Goal: Entertainment & Leisure: Consume media (video, audio)

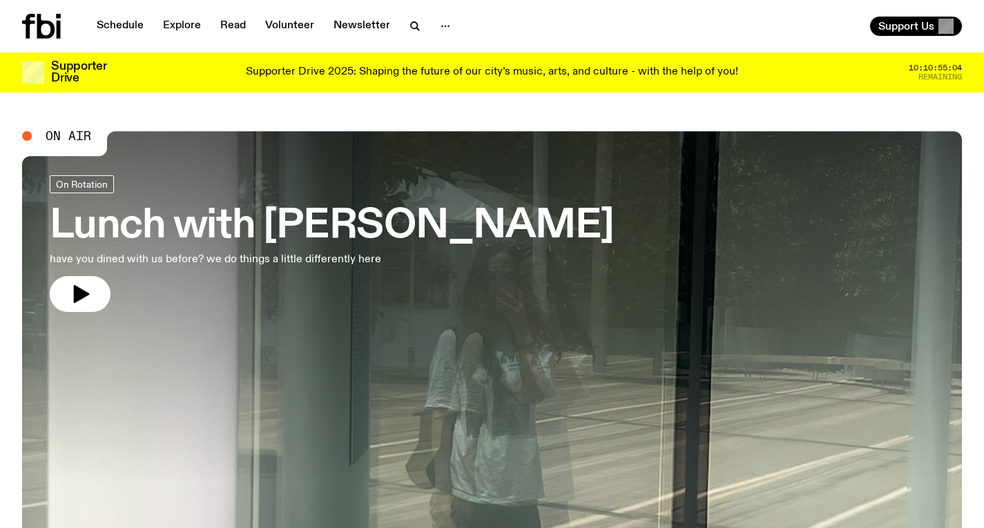
click at [465, 216] on h3 "Lunch with [PERSON_NAME]" at bounding box center [332, 226] width 564 height 39
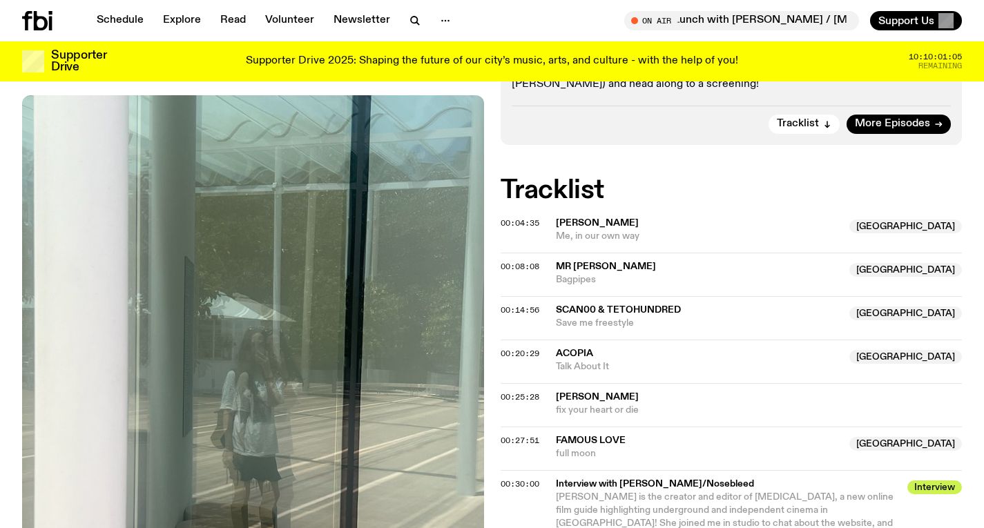
scroll to position [591, 0]
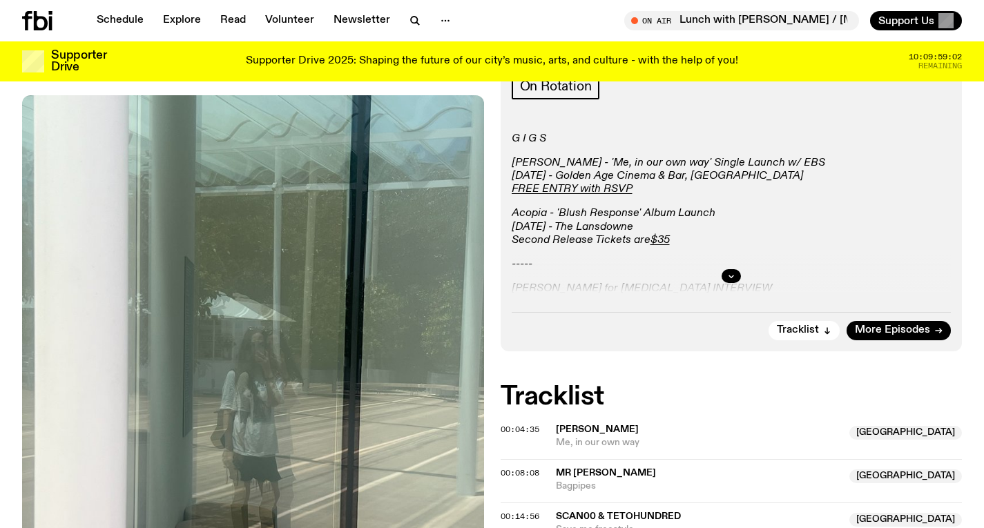
scroll to position [331, 0]
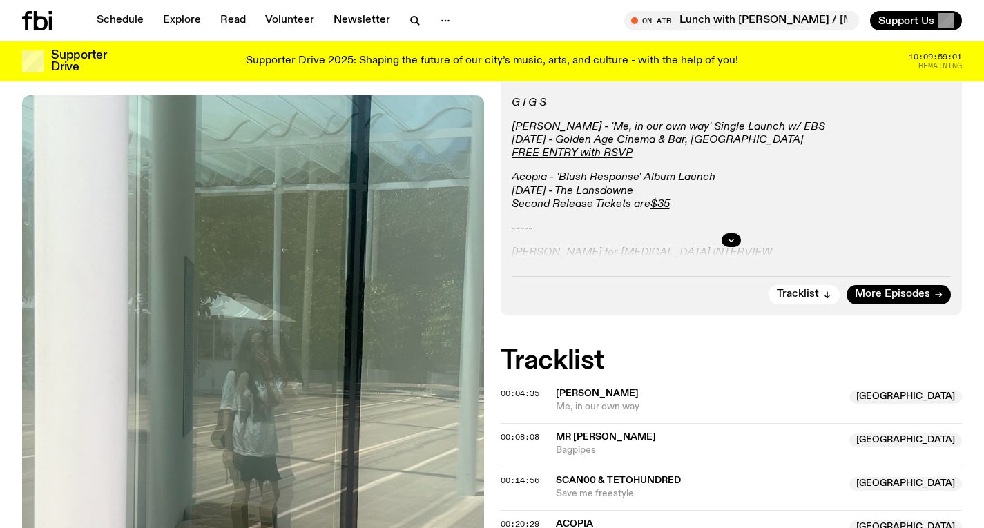
click at [723, 228] on div at bounding box center [731, 240] width 440 height 44
click at [725, 231] on div at bounding box center [731, 240] width 440 height 44
click at [732, 236] on icon "button" at bounding box center [731, 240] width 8 height 8
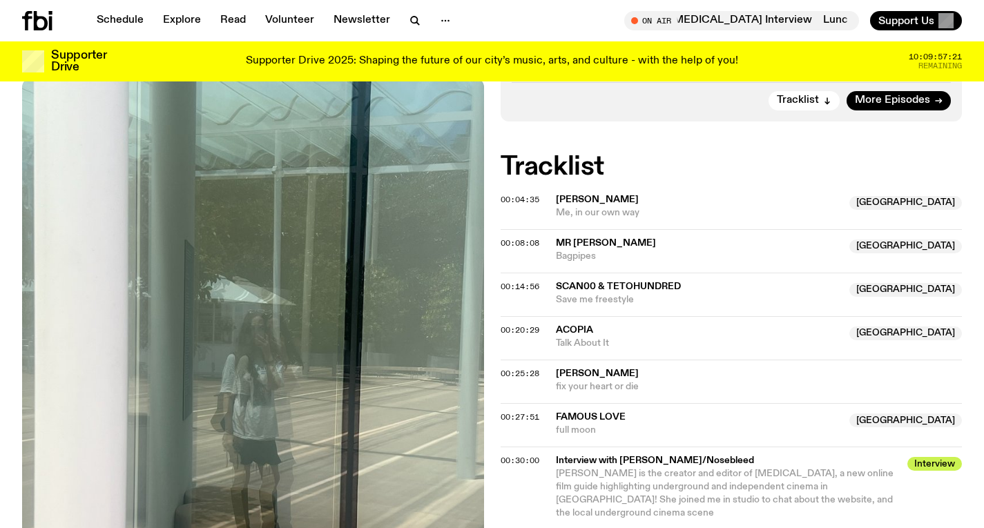
scroll to position [0, 0]
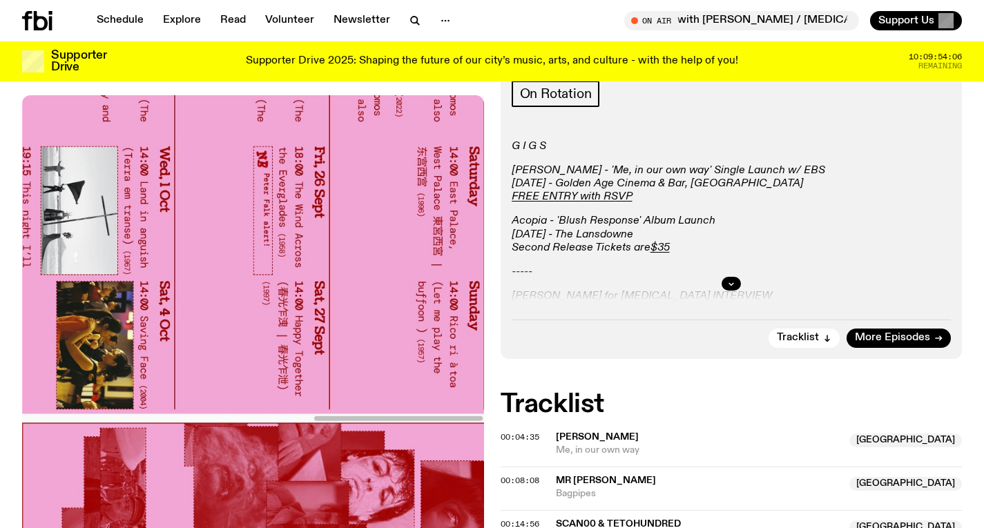
scroll to position [84, 0]
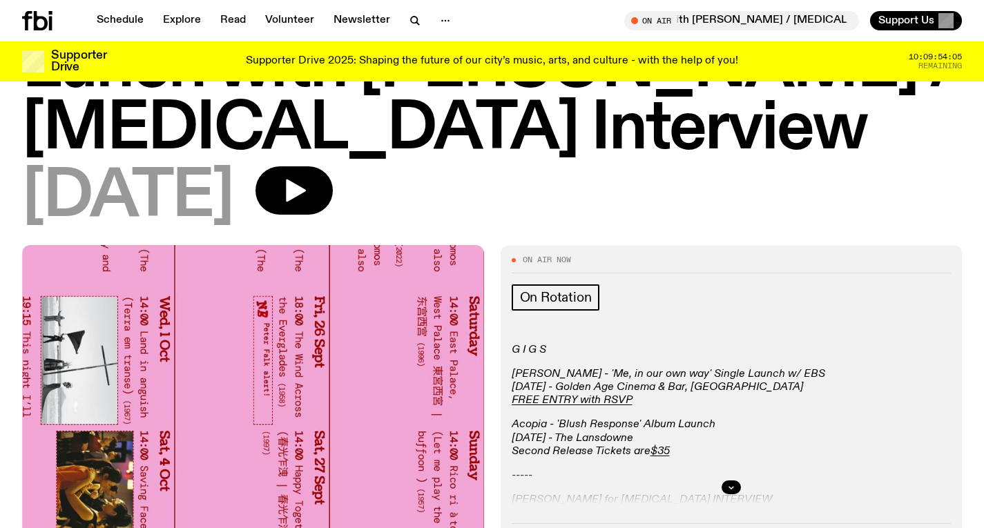
click at [730, 478] on div at bounding box center [731, 487] width 440 height 44
click at [730, 489] on icon "button" at bounding box center [731, 487] width 8 height 8
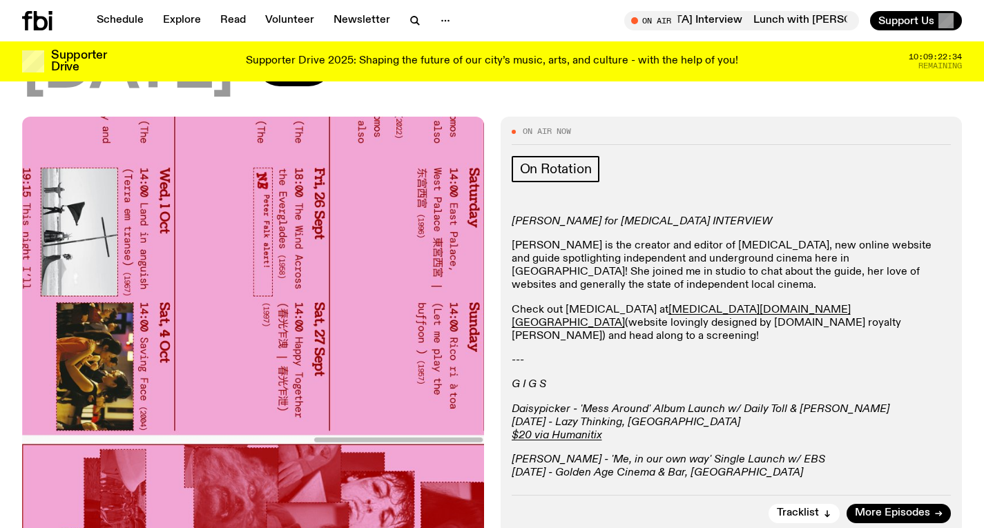
scroll to position [275, 0]
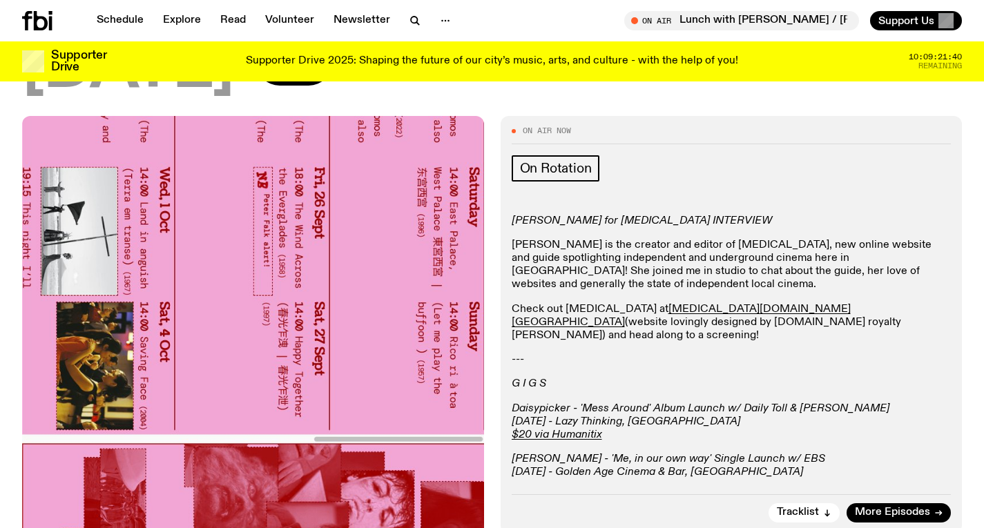
click at [362, 74] on div "Supporter Drive Supporter Drive 2025: Shaping the future of our city’s music, a…" at bounding box center [491, 61] width 939 height 40
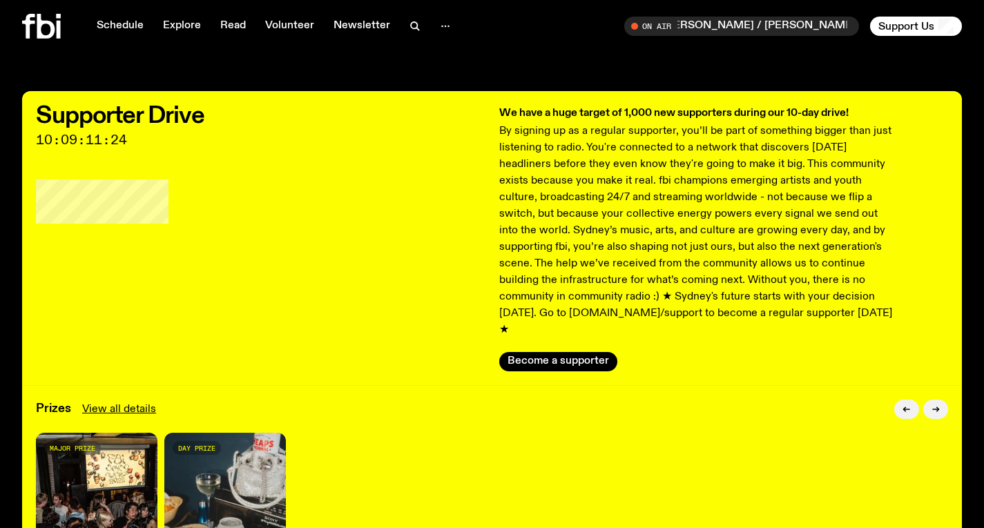
click at [28, 28] on icon at bounding box center [28, 26] width 13 height 25
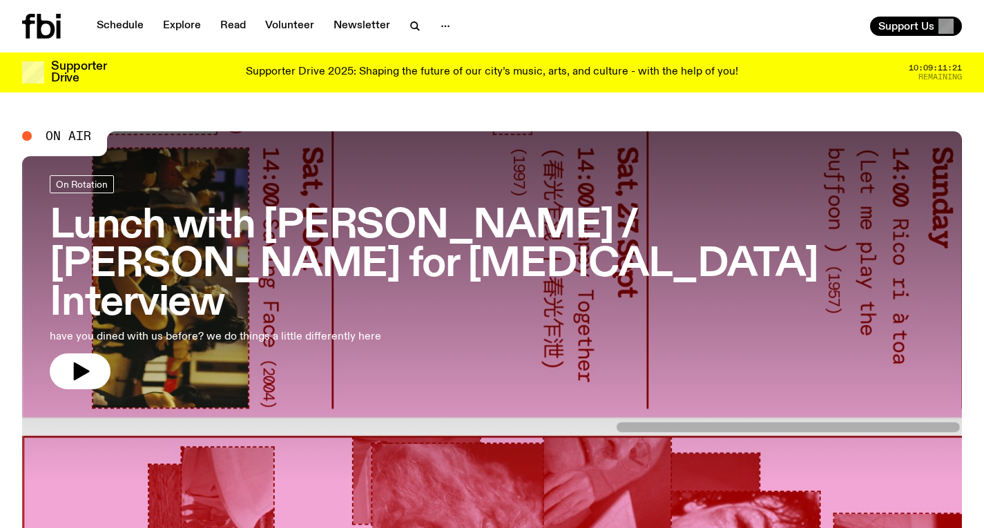
click at [295, 229] on h3 "Lunch with Louisa Christie / Amelia Broughton for Nosebleed Interview" at bounding box center [492, 264] width 884 height 115
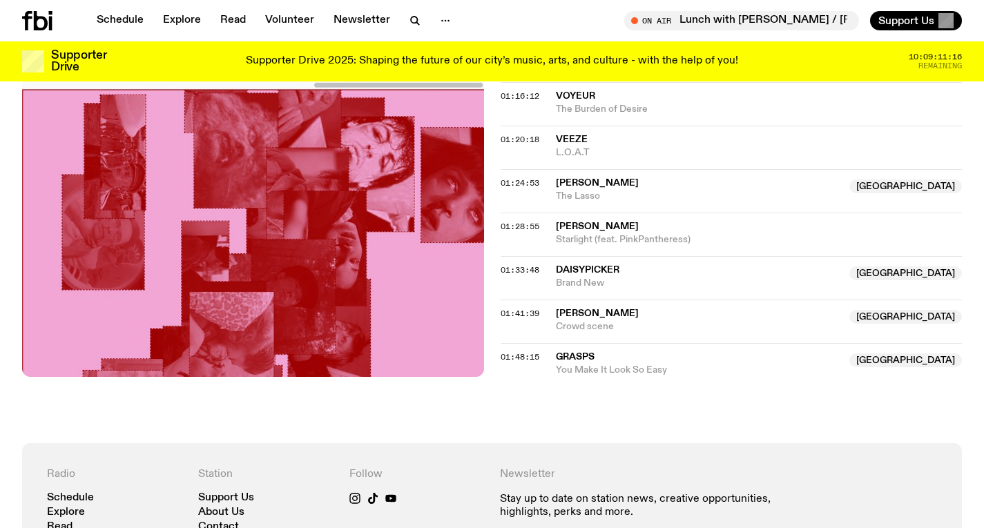
scroll to position [1335, 0]
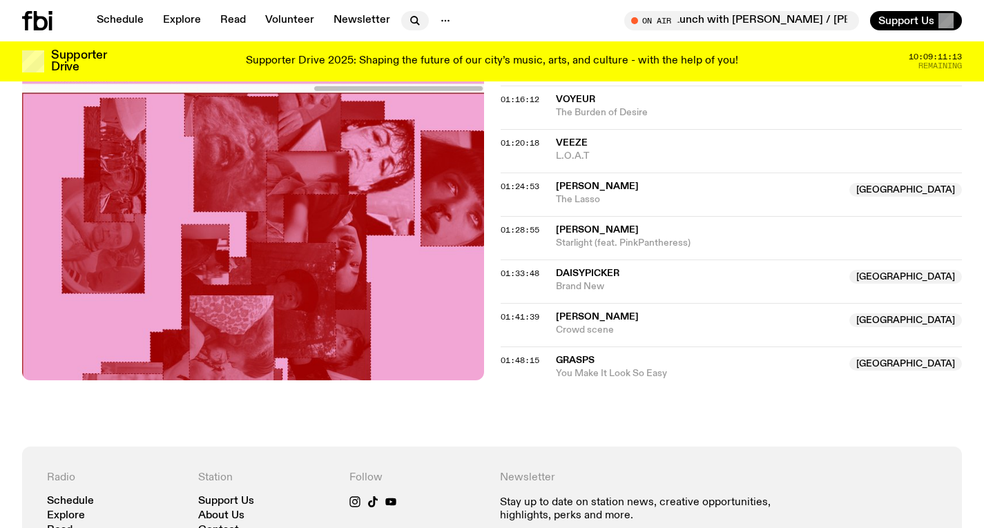
click at [411, 24] on icon "button" at bounding box center [415, 20] width 17 height 17
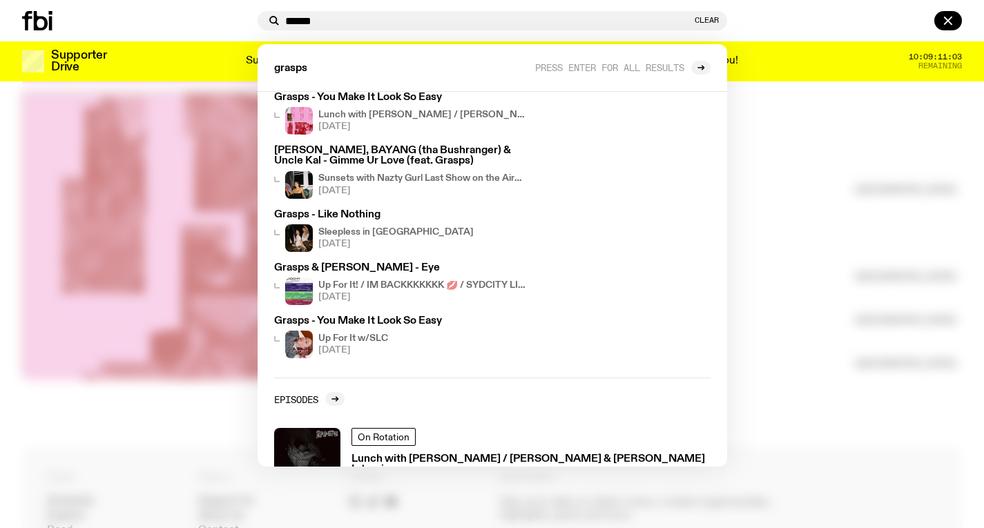
scroll to position [61, 0]
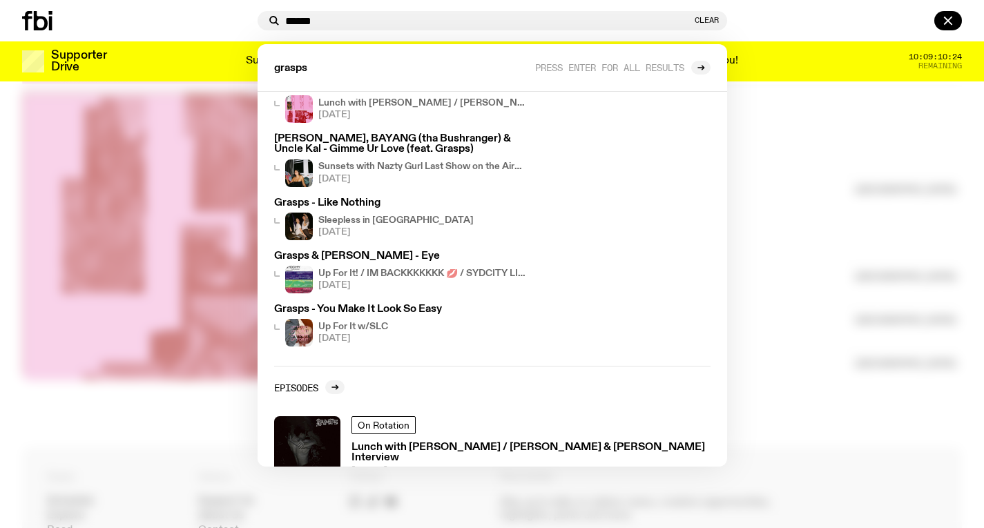
type input "******"
click at [752, 215] on div at bounding box center [492, 264] width 984 height 528
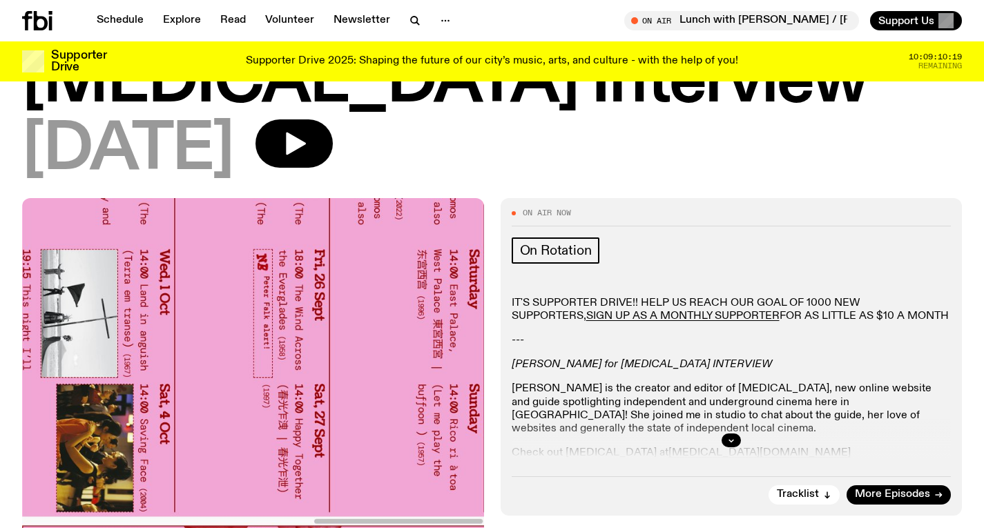
scroll to position [183, 0]
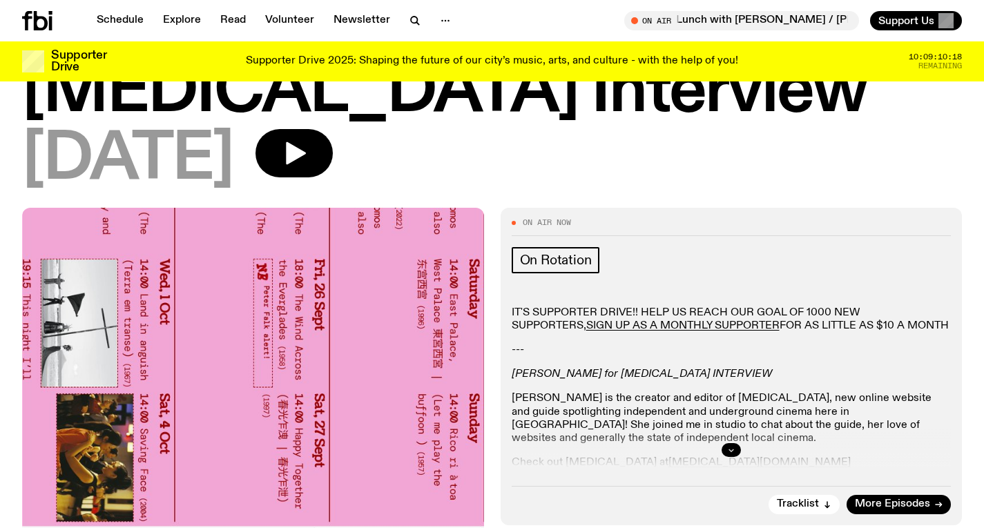
click at [725, 448] on button "button" at bounding box center [730, 450] width 19 height 14
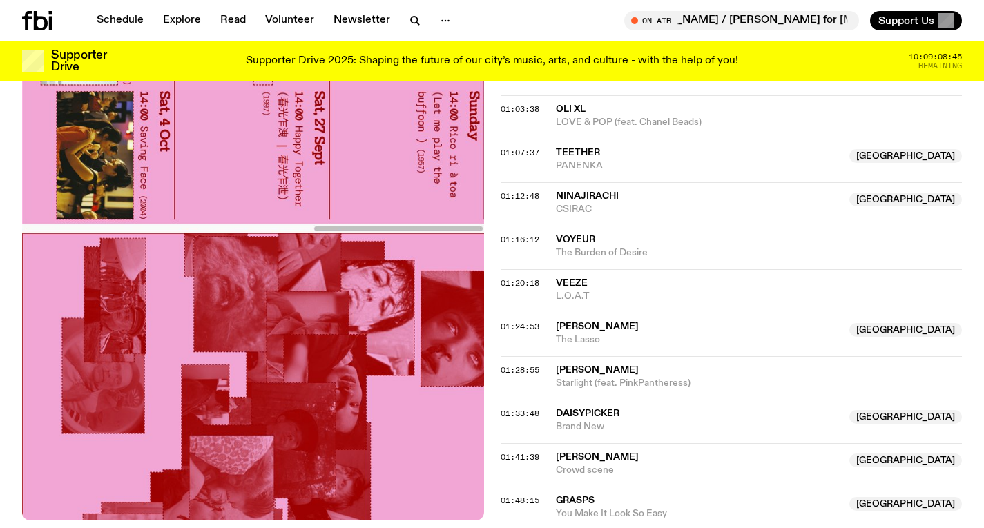
scroll to position [1367, 0]
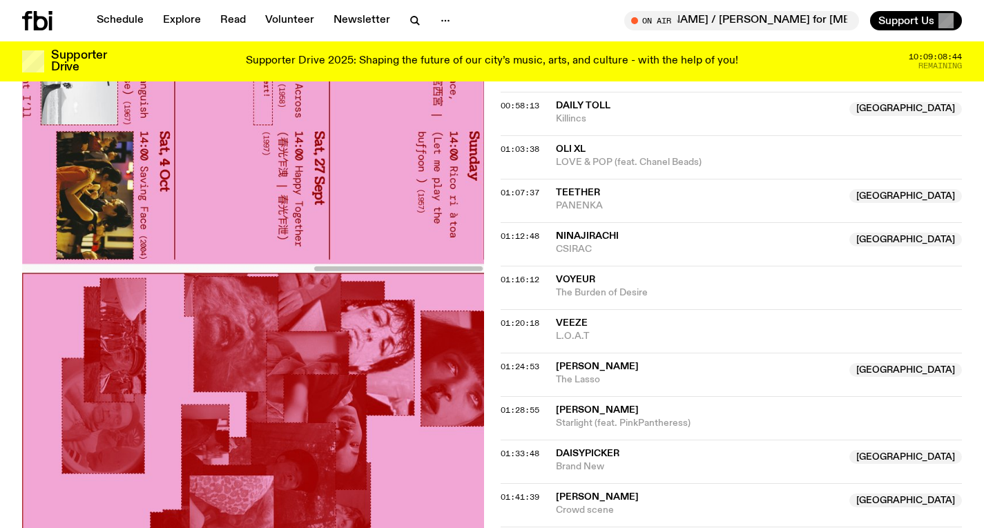
click at [662, 68] on p "Supporter Drive 2025: Shaping the future of our city’s music, arts, and culture…" at bounding box center [492, 61] width 492 height 12
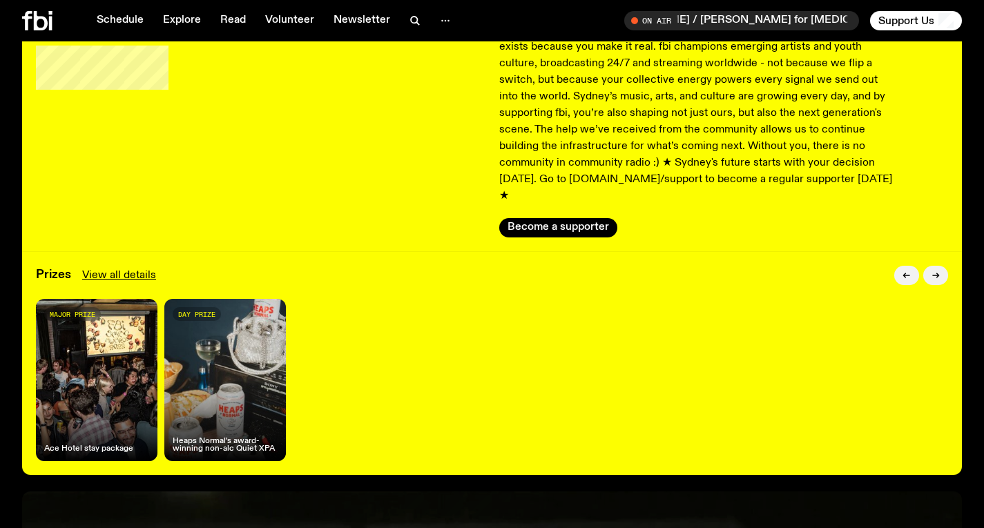
scroll to position [124, 0]
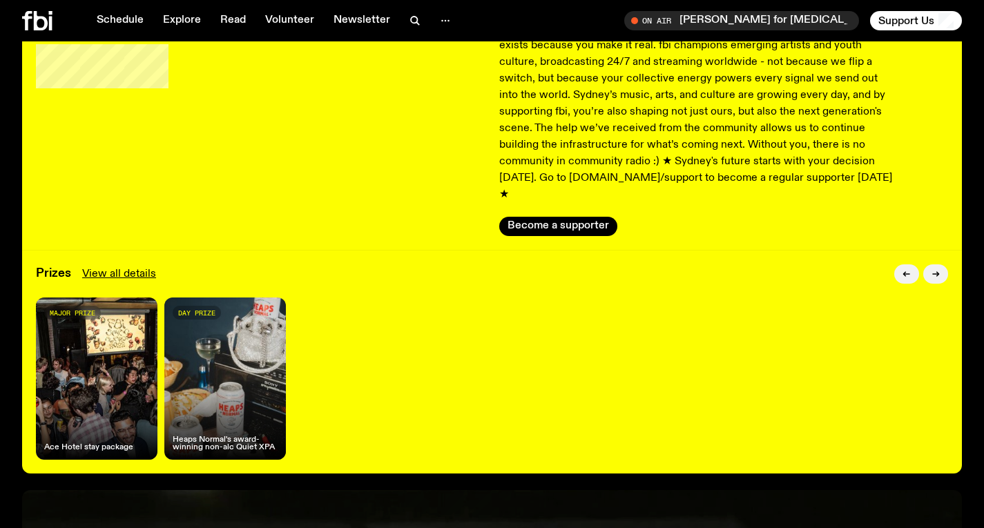
click at [119, 378] on div "major prize Ace Hotel stay package" at bounding box center [96, 379] width 121 height 162
click at [944, 264] on button "button" at bounding box center [935, 273] width 25 height 19
click at [54, 19] on div at bounding box center [55, 20] width 66 height 19
click at [27, 26] on icon at bounding box center [27, 20] width 10 height 19
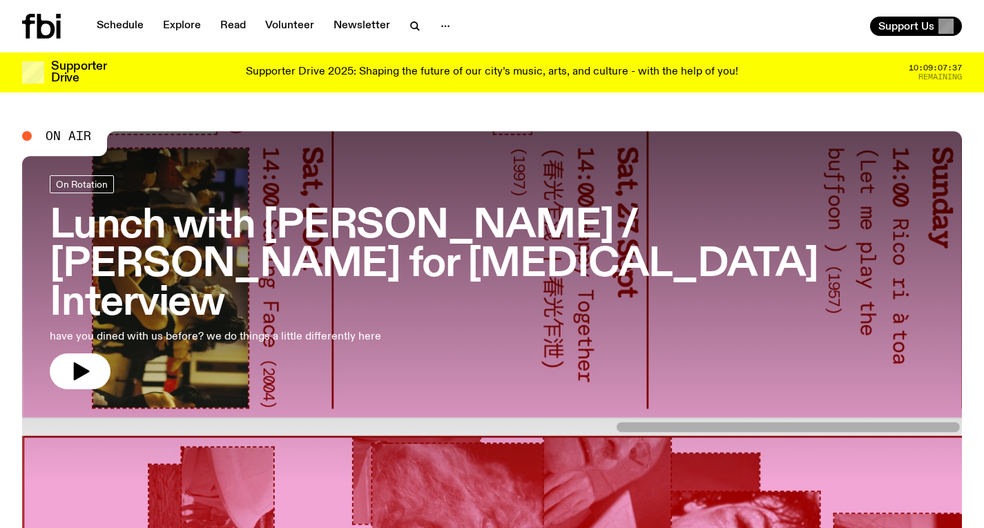
click at [395, 253] on h3 "Lunch with Louisa Christie / Amelia Broughton for Nosebleed Interview" at bounding box center [492, 264] width 884 height 115
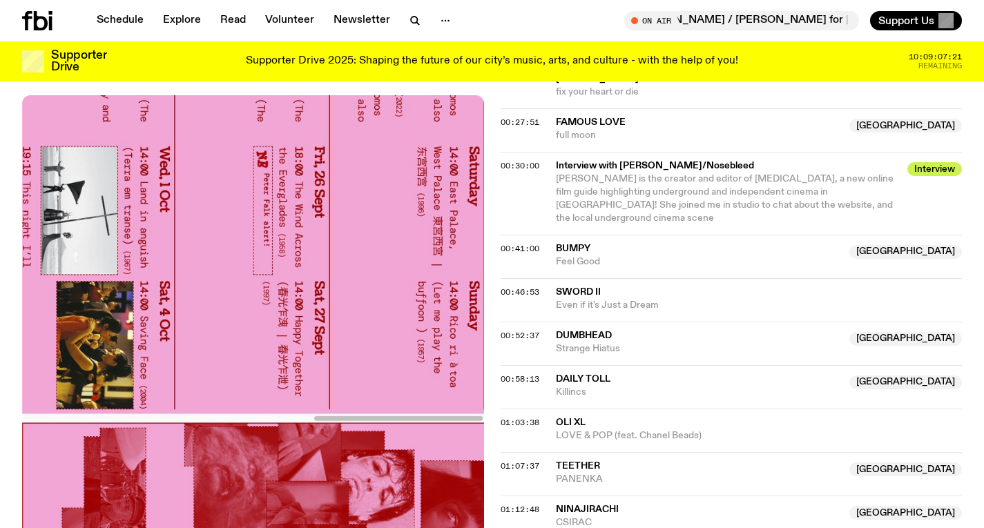
scroll to position [879, 0]
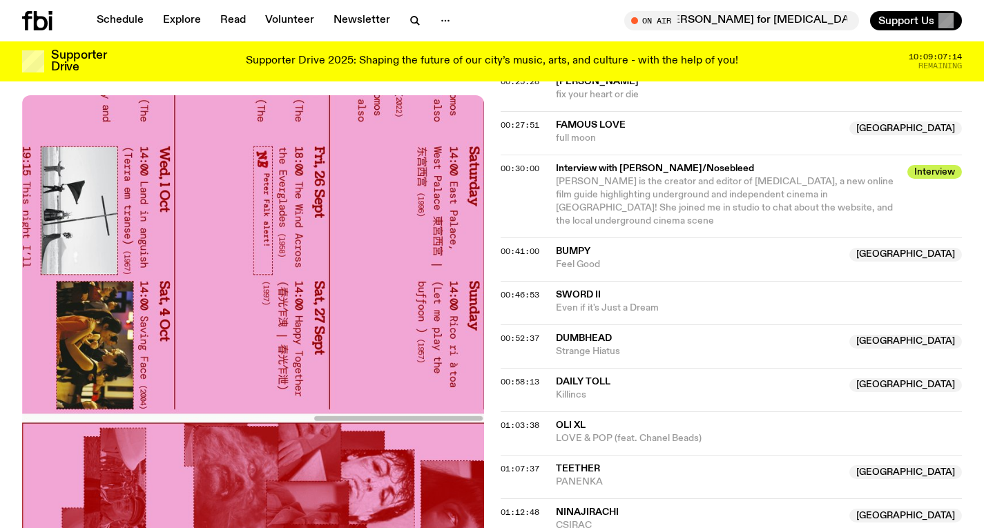
click at [663, 132] on span "full moon" at bounding box center [699, 138] width 286 height 13
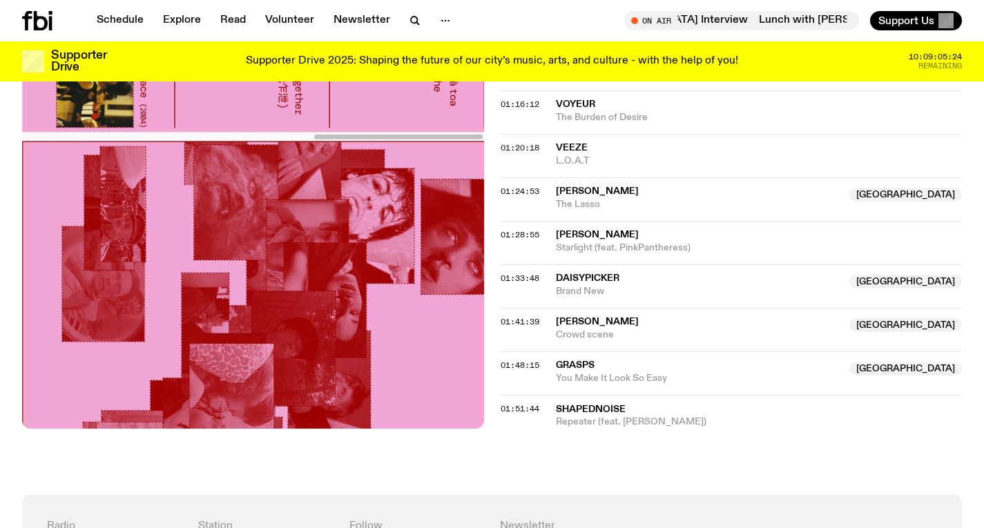
scroll to position [1365, 0]
